Goal: Task Accomplishment & Management: Use online tool/utility

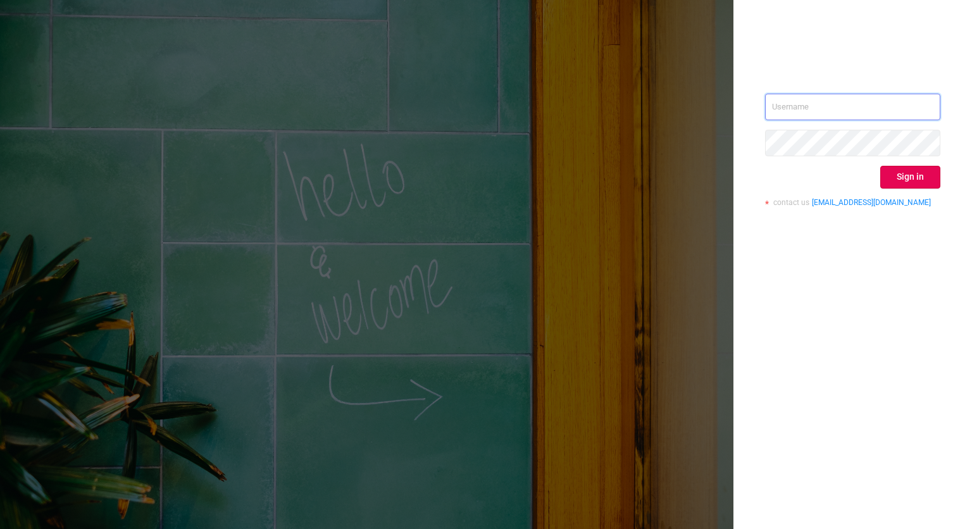
click at [856, 114] on input "text" at bounding box center [852, 107] width 175 height 27
type input "[EMAIL_ADDRESS][PERSON_NAME][DOMAIN_NAME]"
click at [920, 177] on button "Sign in" at bounding box center [910, 177] width 60 height 23
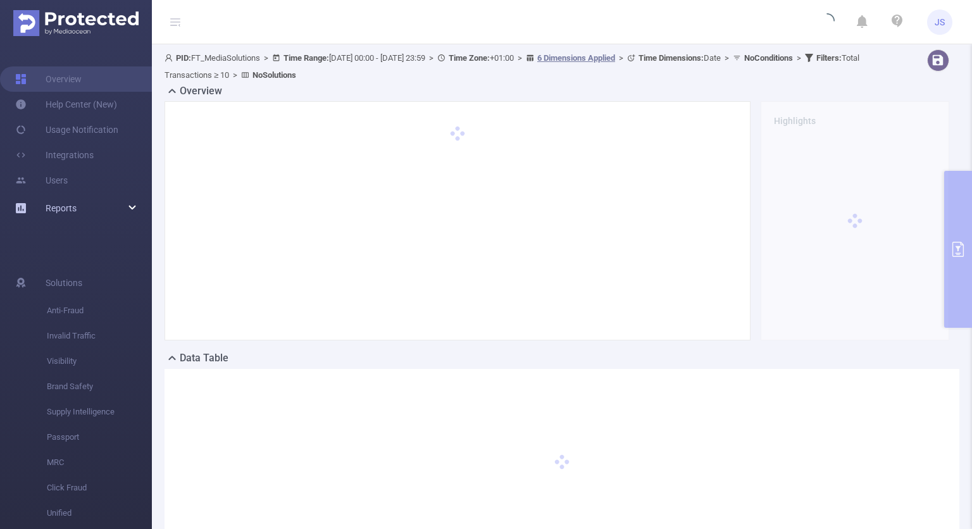
click at [59, 207] on span "Reports" at bounding box center [61, 208] width 31 height 10
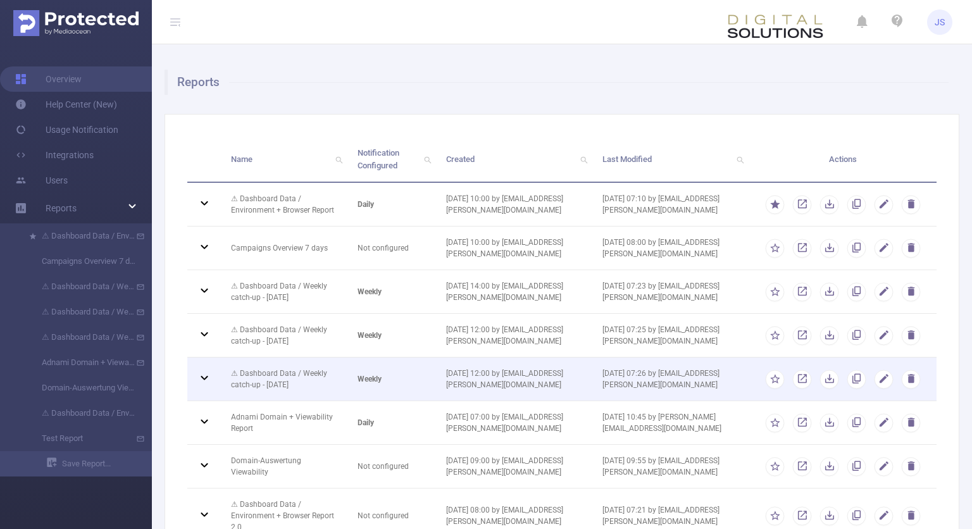
scroll to position [158, 0]
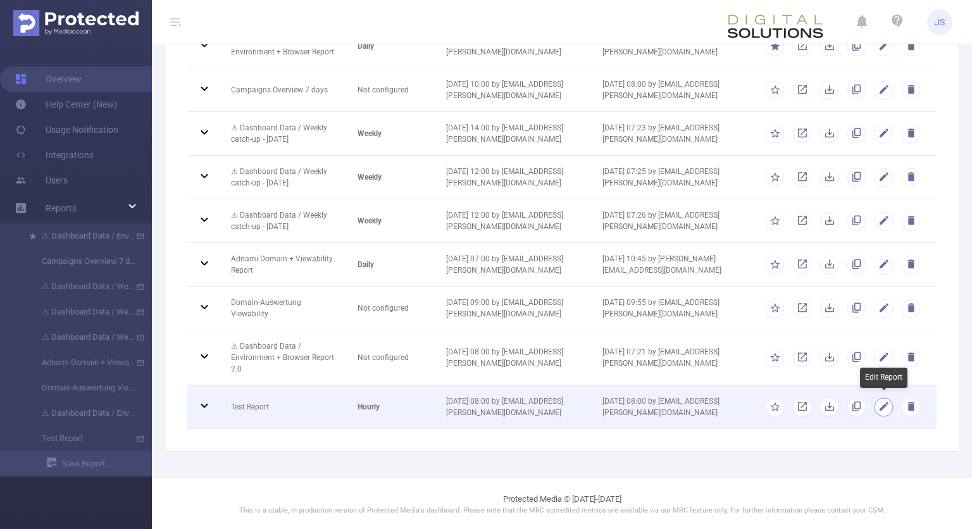
click at [877, 409] on button "button" at bounding box center [883, 406] width 19 height 19
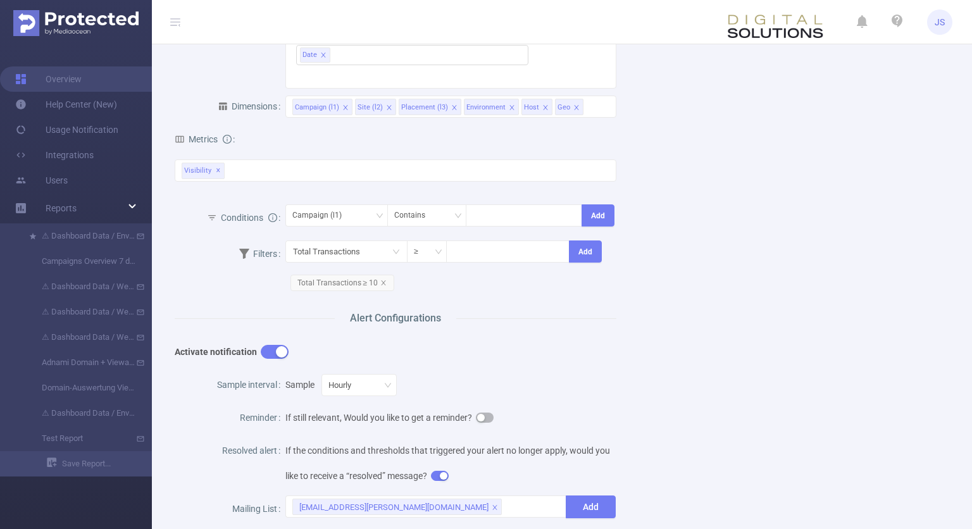
click at [281, 354] on button "button" at bounding box center [275, 352] width 28 height 14
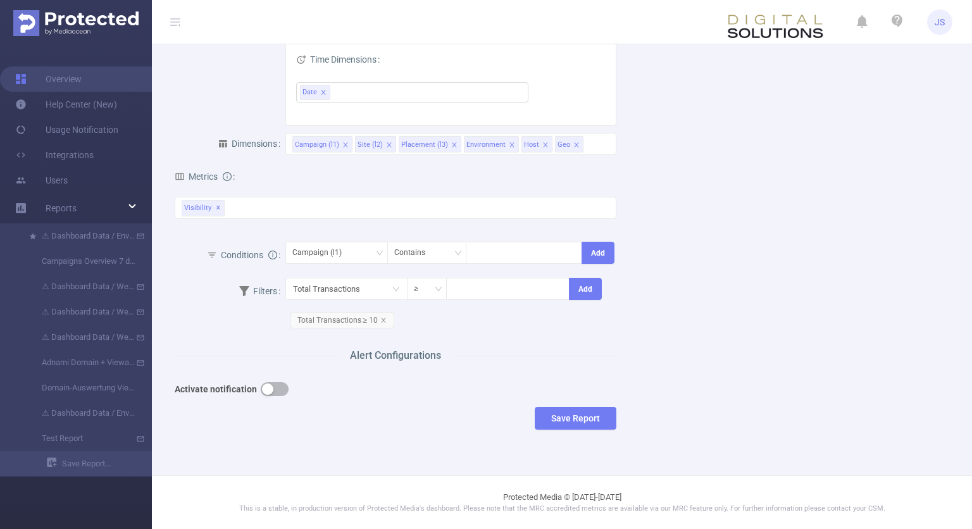
scroll to position [247, 0]
click at [584, 418] on button "Save Report" at bounding box center [575, 420] width 82 height 23
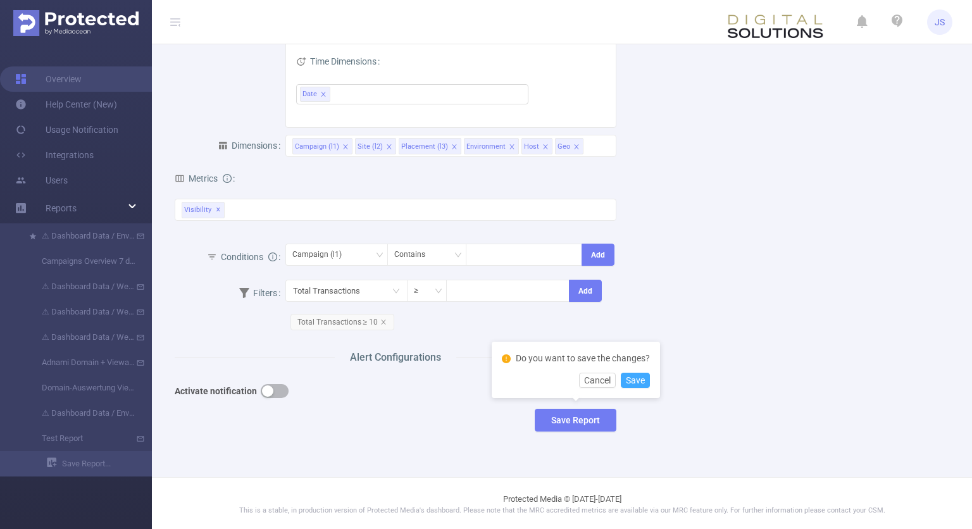
click at [634, 382] on button "Save" at bounding box center [635, 380] width 29 height 15
